Goal: Find specific page/section: Find specific page/section

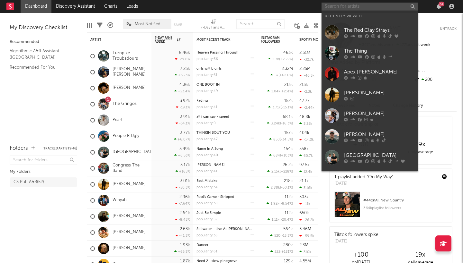
click at [335, 7] on input "text" at bounding box center [369, 7] width 96 height 8
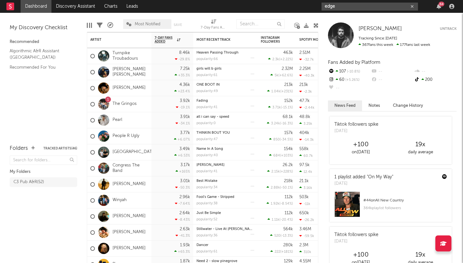
click at [61, 148] on button "Tracked Artists ( 46 )" at bounding box center [60, 148] width 34 height 3
click at [64, 147] on button "Tracked Artists ( 46 )" at bounding box center [60, 148] width 34 height 3
type input "edge"
click at [40, 180] on div "C3 Pub A&R ( 52 )" at bounding box center [28, 183] width 31 height 8
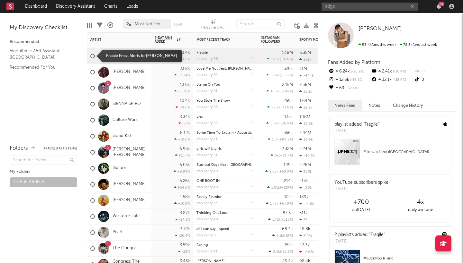
click at [93, 55] on div at bounding box center [92, 56] width 4 height 4
click at [90, 55] on input "checkbox" at bounding box center [90, 56] width 0 height 6
click at [93, 54] on div at bounding box center [92, 56] width 4 height 4
click at [90, 54] on input "checkbox" at bounding box center [90, 56] width 0 height 6
click at [315, 25] on icon at bounding box center [315, 25] width 5 height 5
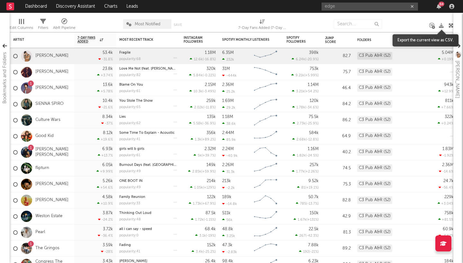
click at [441, 25] on icon at bounding box center [441, 25] width 5 height 5
